Goal: Information Seeking & Learning: Find specific fact

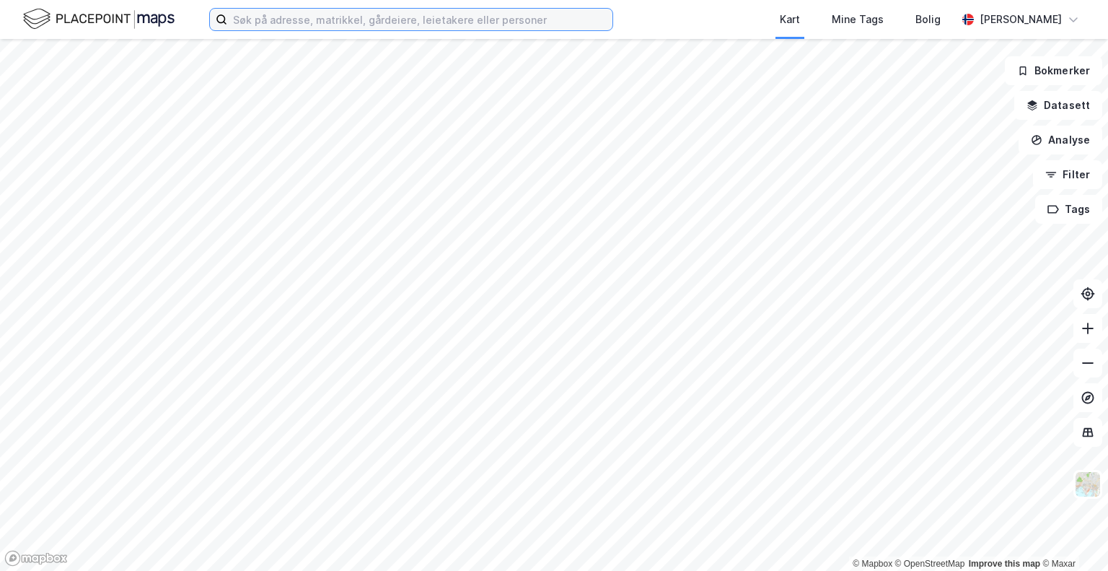
click at [486, 15] on input at bounding box center [419, 20] width 385 height 22
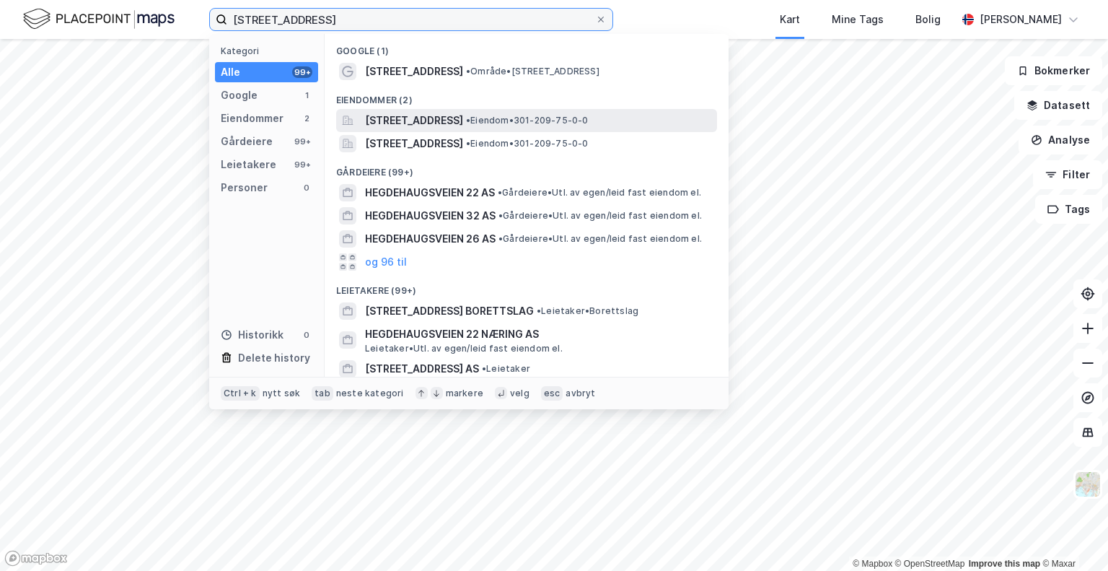
type input "[STREET_ADDRESS]"
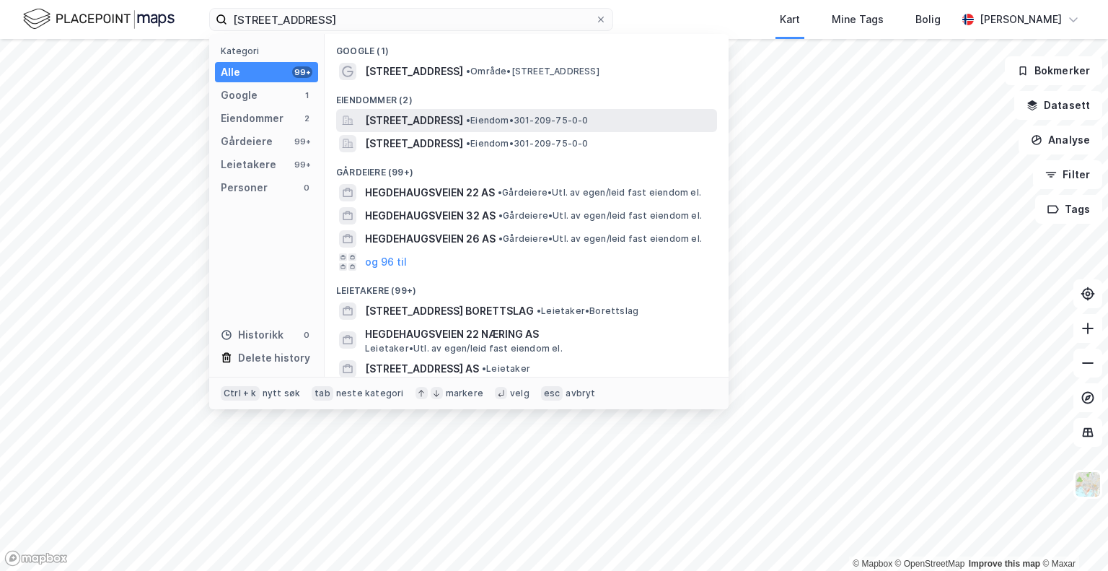
click at [404, 126] on span "[STREET_ADDRESS]" at bounding box center [414, 120] width 98 height 17
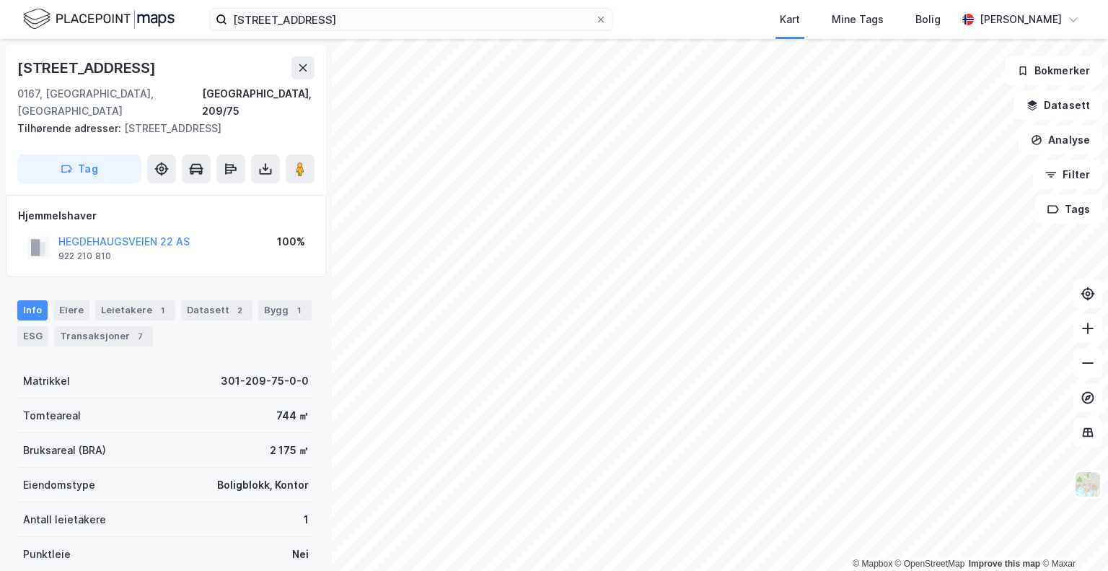
scroll to position [1, 0]
click at [75, 299] on div "Eiere" at bounding box center [71, 309] width 36 height 20
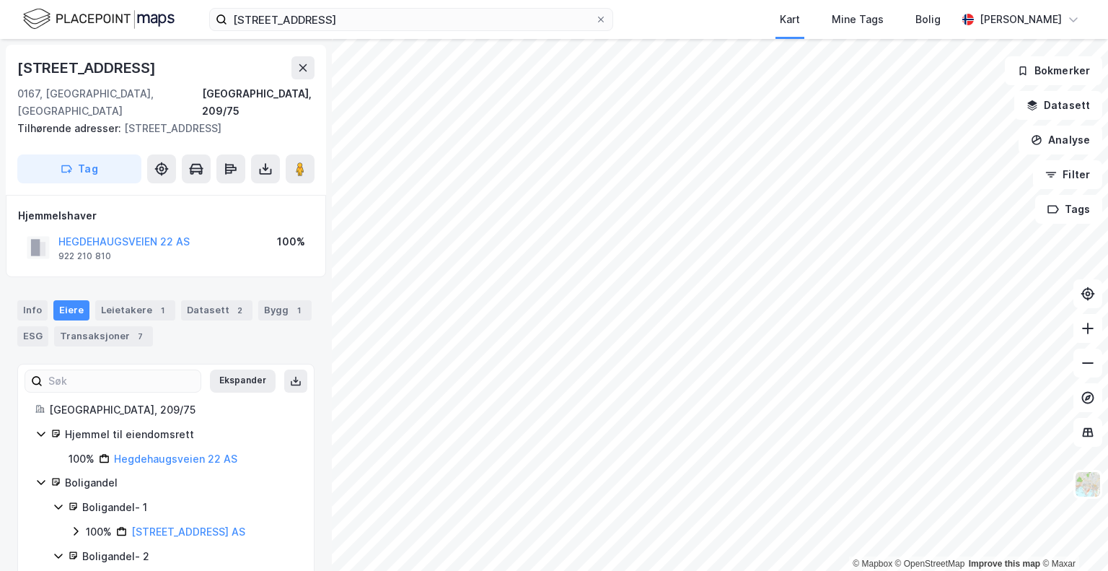
click at [120, 211] on div "Hjemmelshaver HEGDEHAUGSVEIEN 22 AS 922 210 810 100%" at bounding box center [166, 236] width 296 height 58
click at [0, 0] on button "HEGDEHAUGSVEIEN 22 AS" at bounding box center [0, 0] width 0 height 0
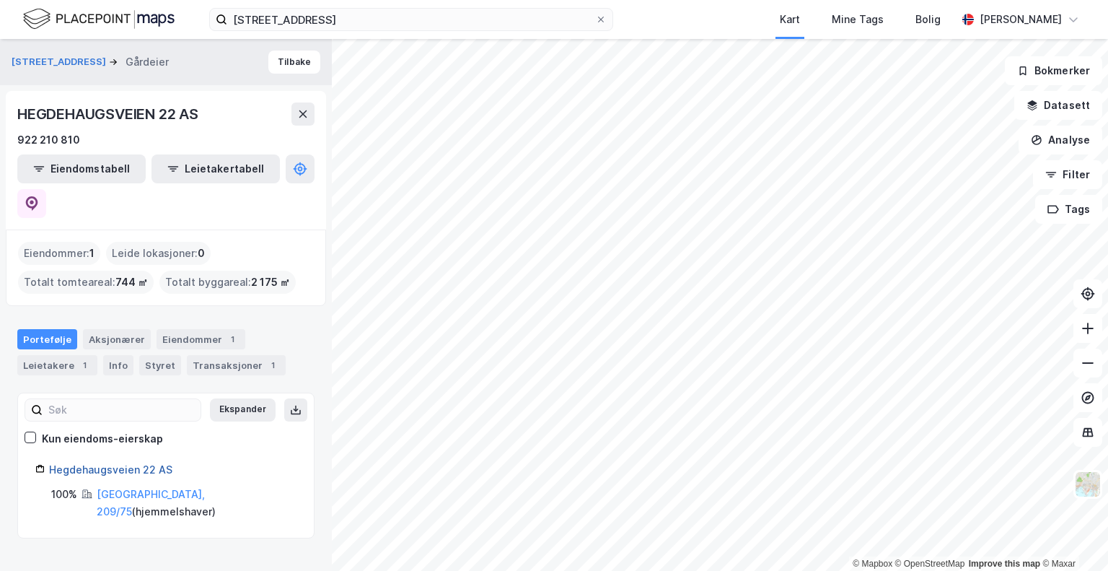
click at [122, 463] on link "Hegdehaugsveien 22 AS" at bounding box center [110, 469] width 123 height 12
click at [113, 463] on link "Hegdehaugsveien 22 AS" at bounding box center [110, 469] width 123 height 12
